Goal: Information Seeking & Learning: Understand process/instructions

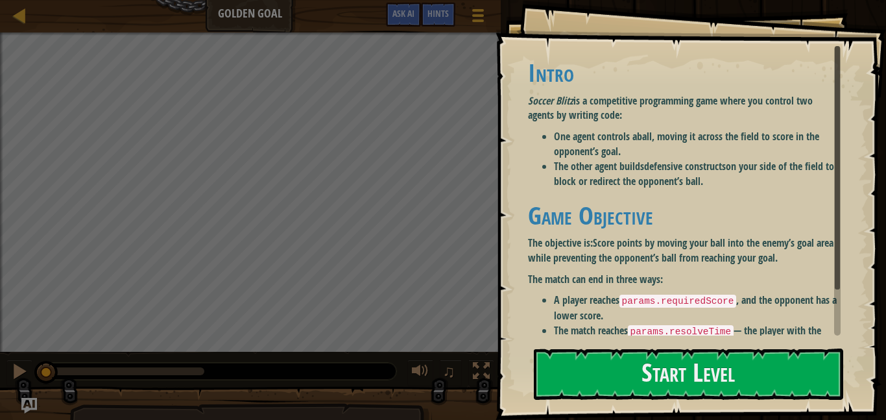
click at [735, 171] on li "The other agent builds defensive constructs on your side of the field to block …" at bounding box center [697, 174] width 287 height 30
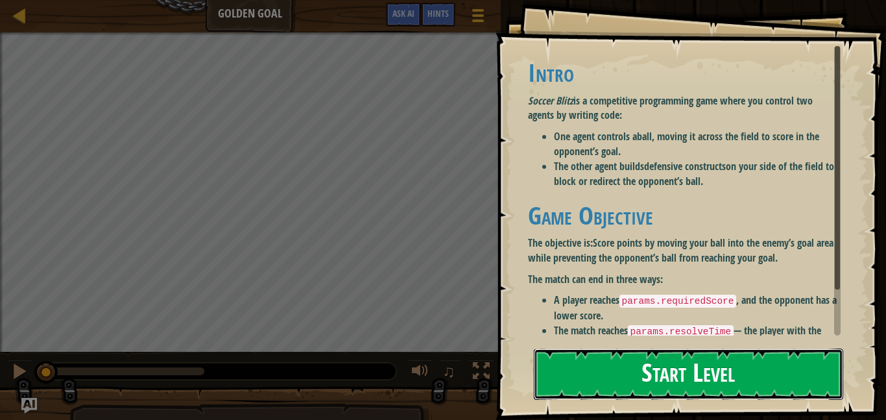
click at [725, 380] on button "Start Level" at bounding box center [689, 373] width 310 height 51
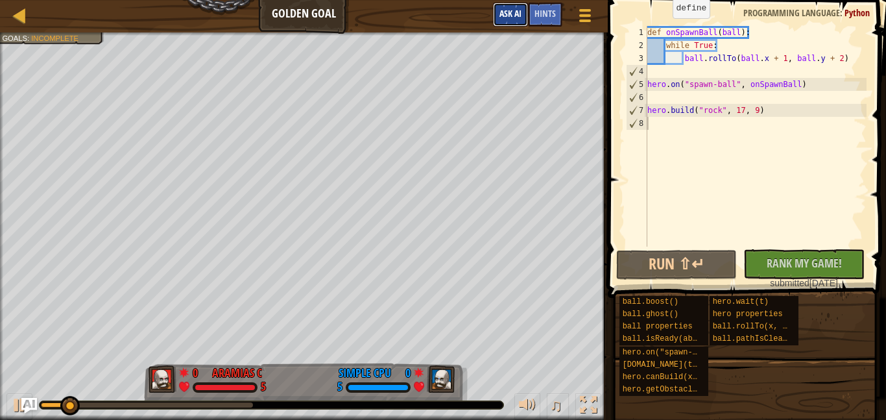
click at [522, 12] on button "Ask AI" at bounding box center [510, 15] width 35 height 24
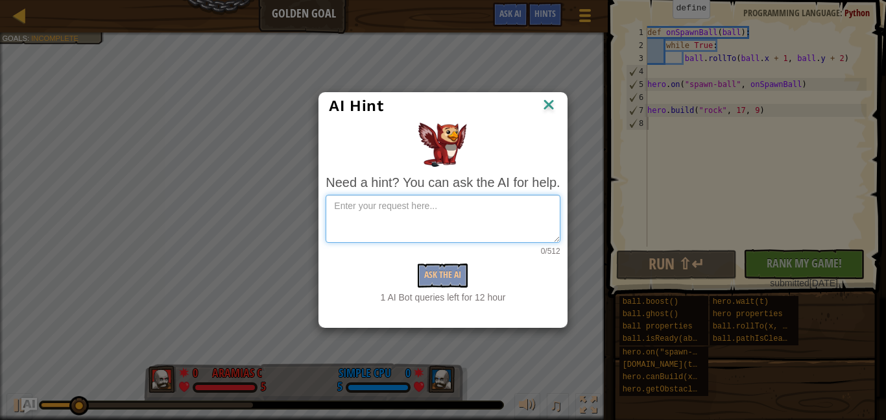
click at [476, 208] on textarea at bounding box center [443, 219] width 234 height 48
type textarea "how do I play"
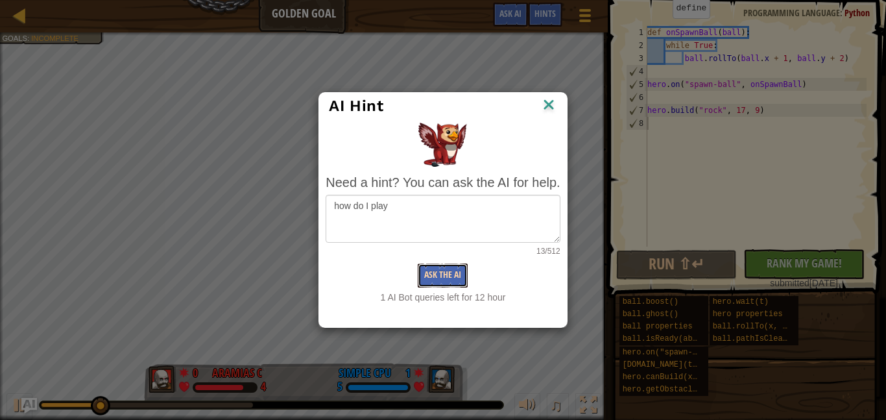
click at [445, 267] on button "Ask the AI" at bounding box center [443, 275] width 50 height 24
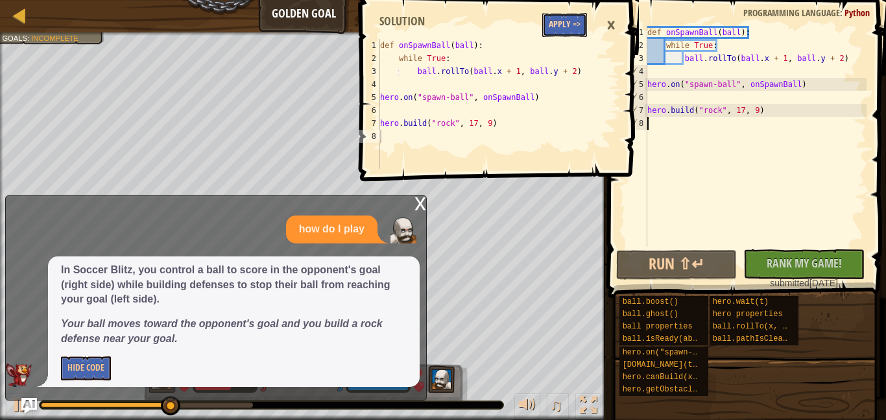
click at [559, 32] on button "Apply =>" at bounding box center [565, 25] width 45 height 24
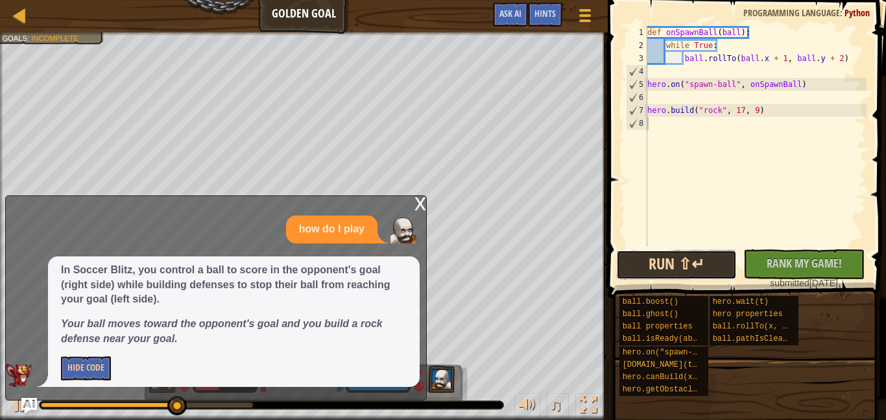
click at [716, 258] on button "Run ⇧↵" at bounding box center [677, 265] width 121 height 30
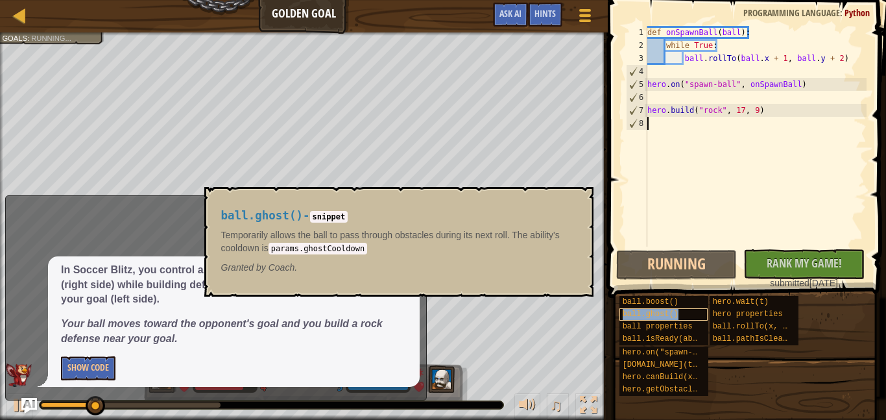
click at [630, 319] on div "ball.ghost()" at bounding box center [664, 314] width 89 height 12
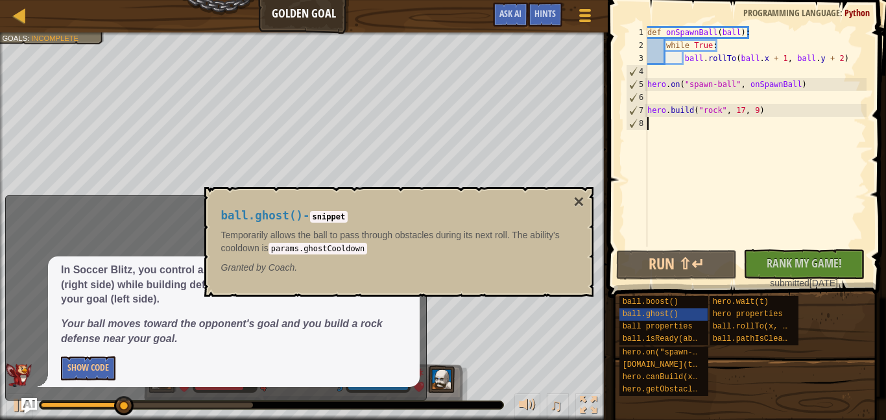
click at [587, 197] on div "ball.ghost() - snippet Temporarily allows the ball to pass through obstacles du…" at bounding box center [398, 242] width 389 height 110
click at [581, 198] on button "×" at bounding box center [579, 202] width 10 height 18
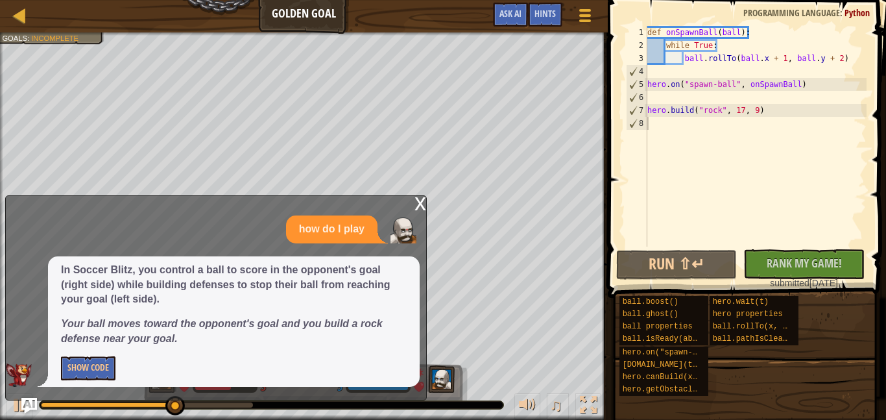
click at [417, 208] on div "x" at bounding box center [421, 202] width 12 height 13
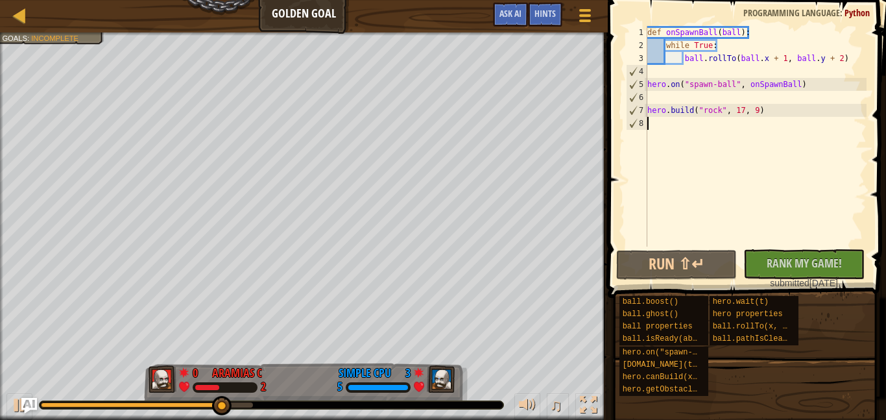
click at [677, 56] on div "def onSpawnBall ( ball ) : while True : ball . rollTo ( ball . x + 1 , ball . y…" at bounding box center [756, 149] width 222 height 247
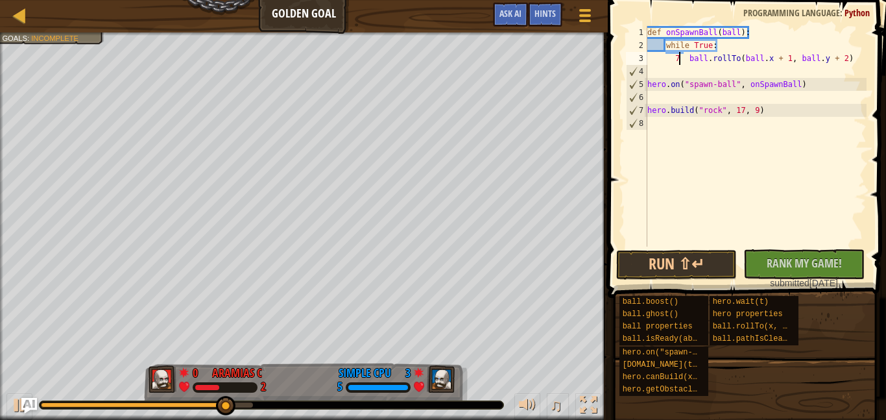
scroll to position [6, 5]
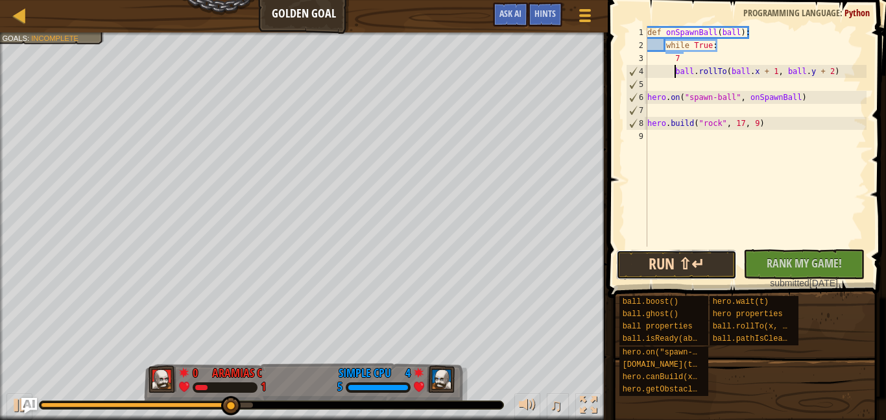
click at [663, 262] on button "Run ⇧↵" at bounding box center [677, 265] width 121 height 30
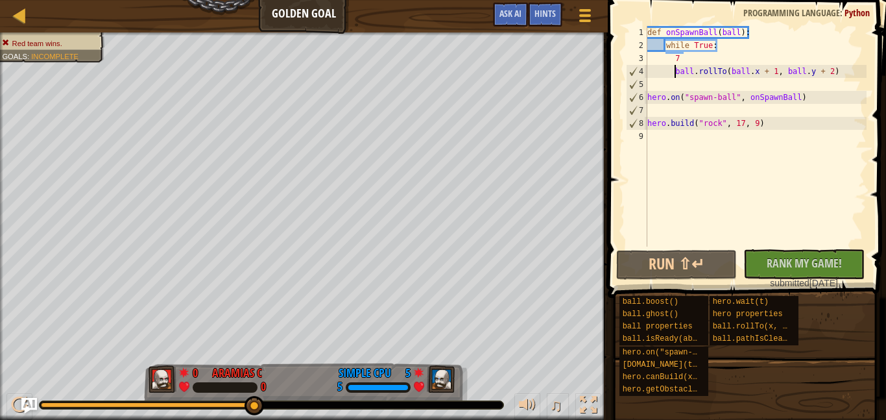
click at [759, 123] on div "def onSpawnBall ( ball ) : while True : 7 ball . rollTo ( ball . x + 1 , ball .…" at bounding box center [756, 149] width 222 height 247
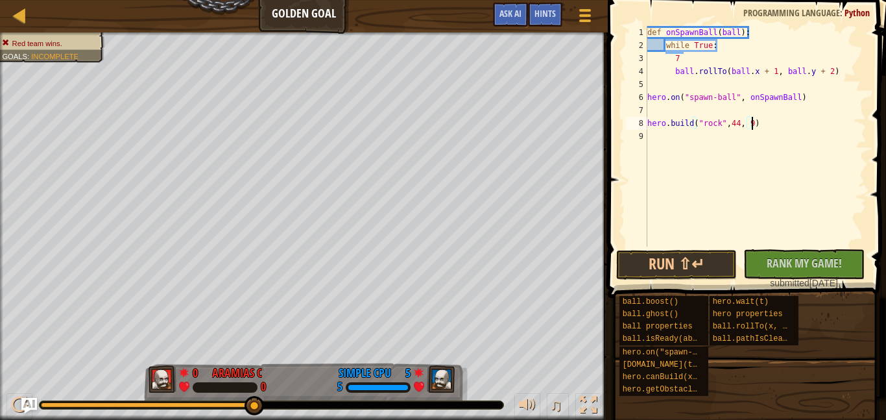
scroll to position [6, 15]
type textarea "[DOMAIN_NAME]("rock",44, 9)"
click at [691, 267] on button "Run ⇧↵" at bounding box center [677, 265] width 121 height 30
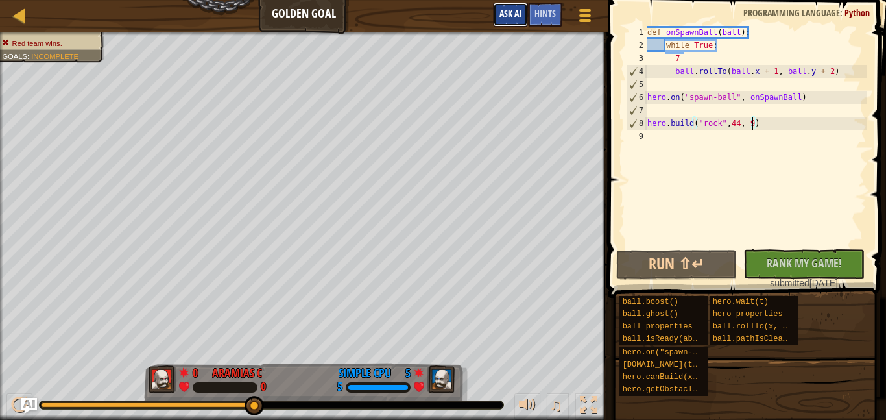
click at [509, 9] on span "Ask AI" at bounding box center [511, 13] width 22 height 12
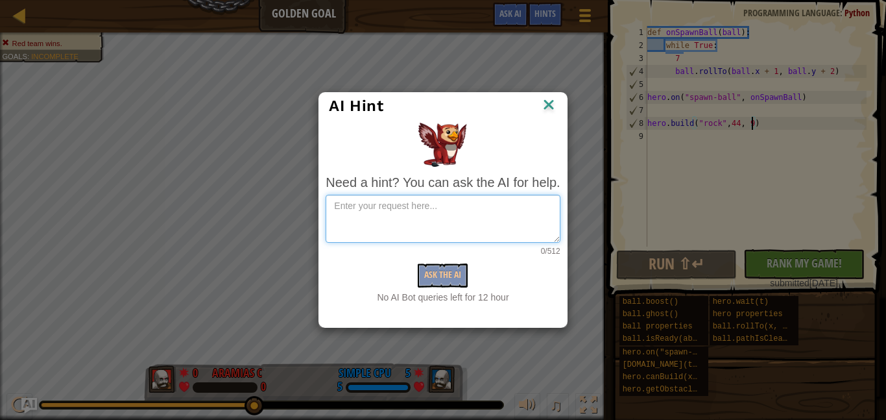
click at [470, 210] on textarea at bounding box center [443, 219] width 234 height 48
type textarea "how to set up defense"
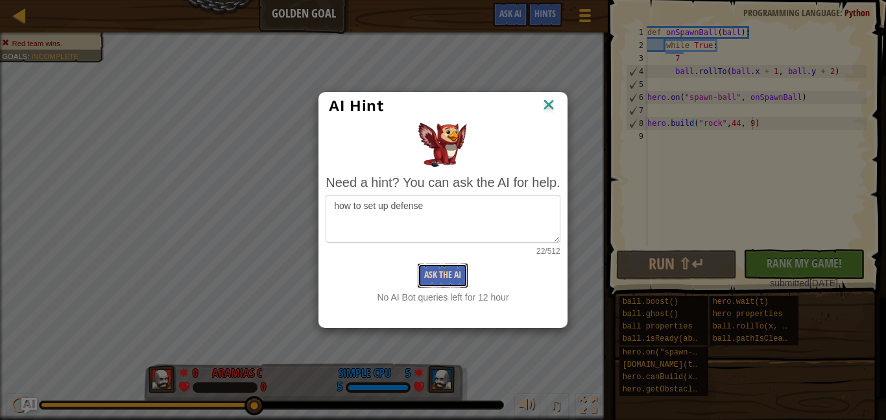
click at [437, 278] on button "Ask the AI" at bounding box center [443, 275] width 50 height 24
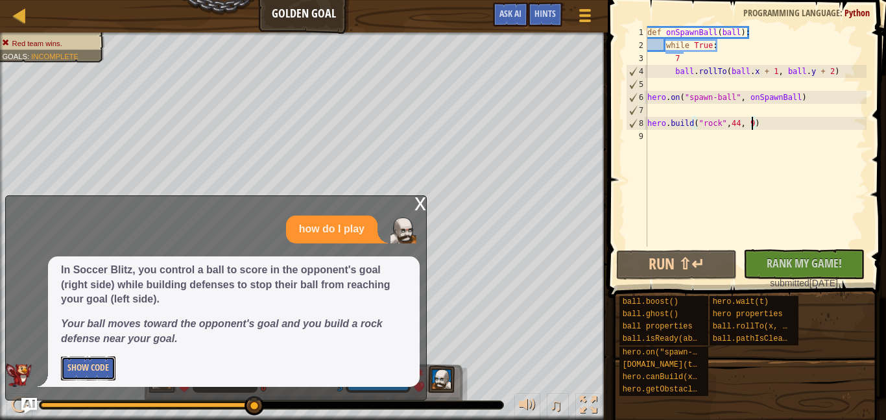
click at [85, 371] on button "Show Code" at bounding box center [88, 368] width 55 height 24
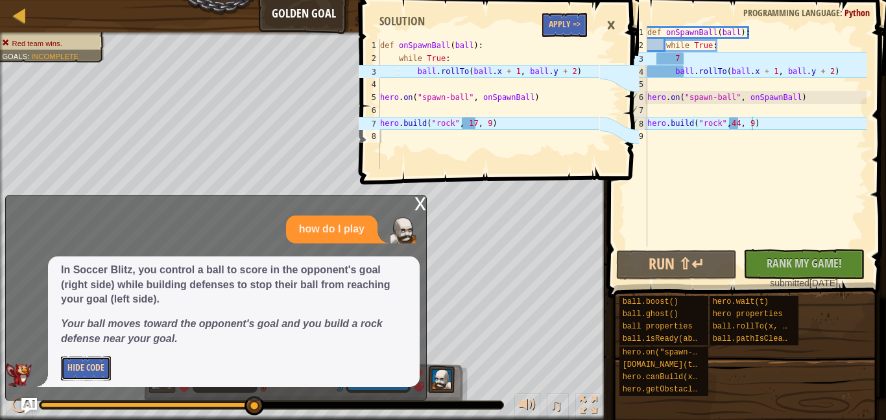
click at [88, 370] on button "Hide Code" at bounding box center [86, 368] width 50 height 24
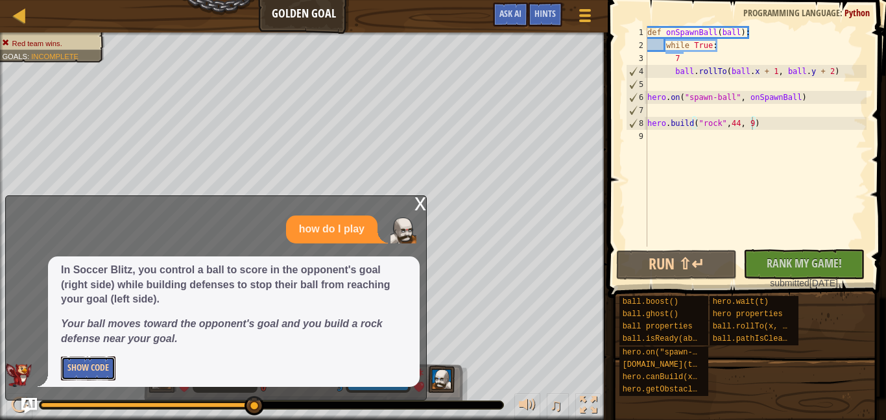
click at [89, 374] on button "Show Code" at bounding box center [88, 368] width 55 height 24
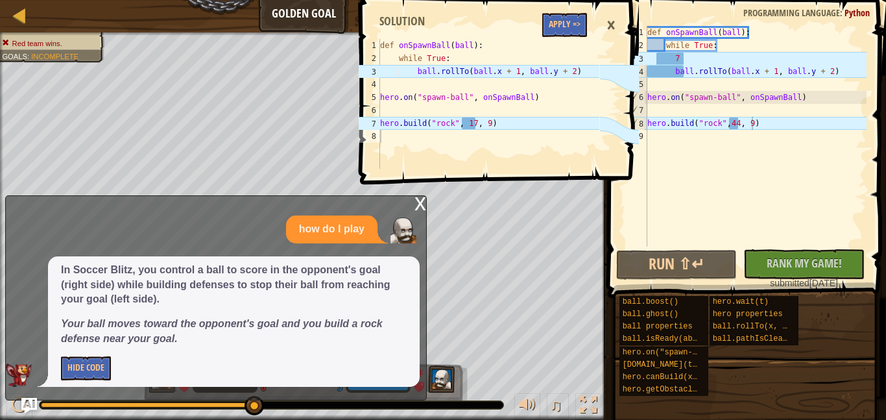
click at [742, 123] on div "def onSpawnBall ( ball ) : while True : 7 ball . rollTo ( ball . x + 1 , ball .…" at bounding box center [756, 149] width 222 height 247
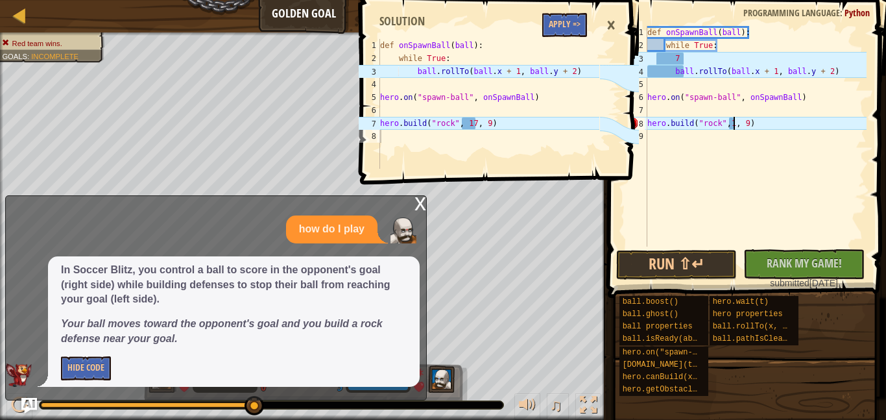
scroll to position [6, 13]
click at [682, 62] on div "def onSpawnBall ( ball ) : while True : 7 ball . rollTo ( ball . x + 1 , ball .…" at bounding box center [756, 149] width 222 height 247
type textarea "7"
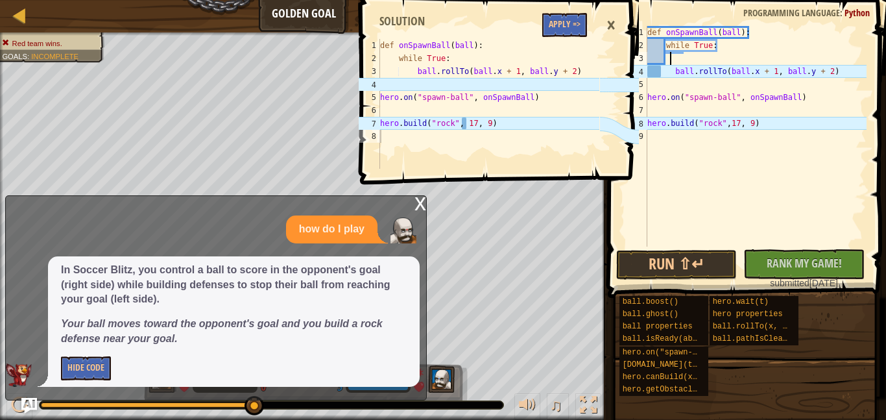
scroll to position [6, 3]
click at [658, 72] on div "def onSpawnBall ( ball ) : while True : ball . rollTo ( ball . x + 1 , ball . y…" at bounding box center [756, 149] width 222 height 247
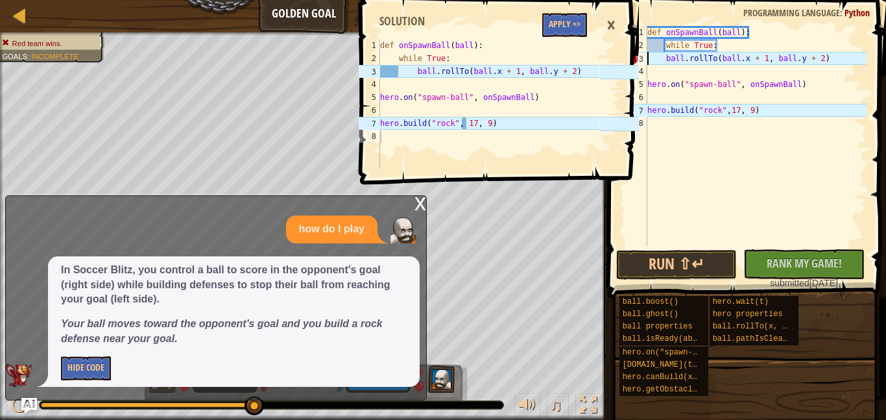
click at [413, 208] on div "1 2 3 4 5 6 7 8 def onSpawnBall ( ball ) : while True : ball . rollTo ( ball . …" at bounding box center [497, 210] width 282 height 420
click at [423, 206] on div "1 2 3 4 5 6 7 8 def onSpawnBall ( ball ) : while True : ball . rollTo ( ball . …" at bounding box center [497, 210] width 282 height 420
click at [420, 202] on div "1 2 3 4 5 6 7 8 def onSpawnBall ( ball ) : while True : ball . rollTo ( ball . …" at bounding box center [497, 210] width 282 height 420
click at [418, 204] on div "1 2 3 4 5 6 7 8 def onSpawnBall ( ball ) : while True : ball . rollTo ( ball . …" at bounding box center [497, 210] width 282 height 420
click at [618, 31] on div "×" at bounding box center [611, 25] width 22 height 30
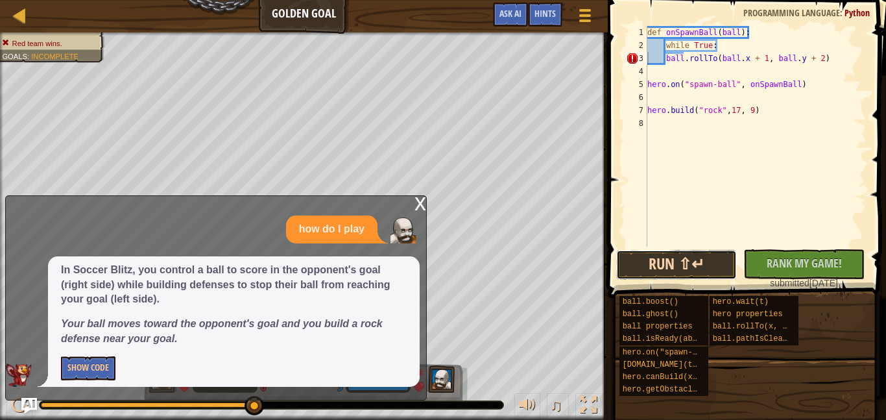
click at [733, 261] on button "Run ⇧↵" at bounding box center [677, 265] width 121 height 30
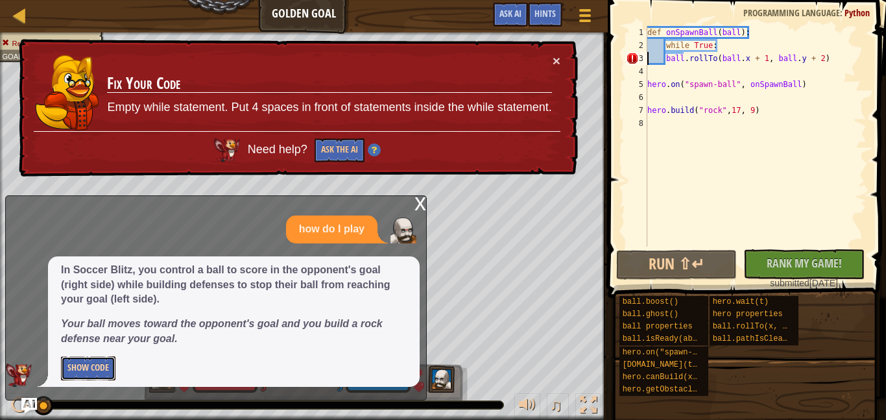
click at [90, 364] on button "Show Code" at bounding box center [88, 368] width 55 height 24
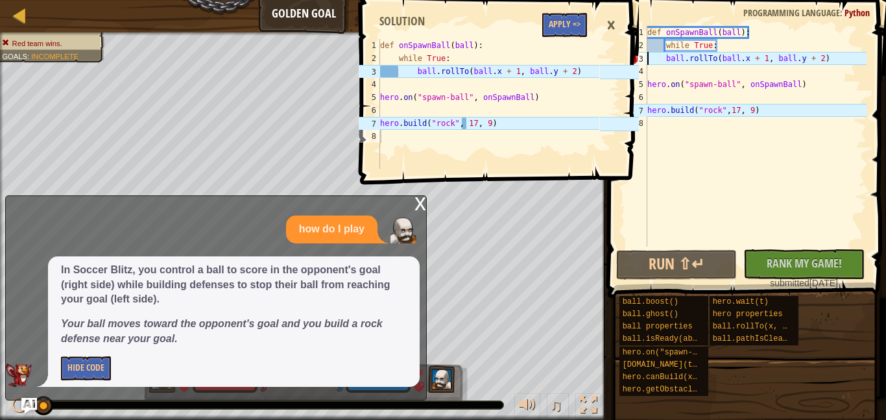
click at [661, 62] on div "def onSpawnBall ( ball ) : while True : ball . rollTo ( ball . x + 1 , ball . y…" at bounding box center [756, 149] width 222 height 247
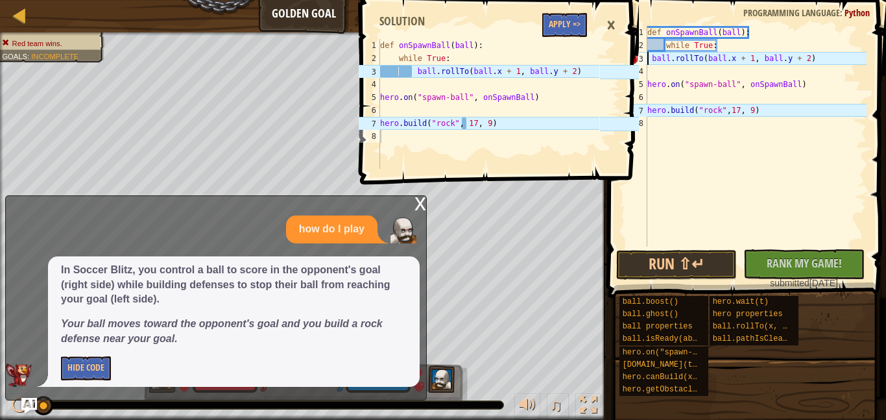
type textarea "while True: ball.rollTo(ball.x + 1, ball.y + 2)"
